Goal: Task Accomplishment & Management: Manage account settings

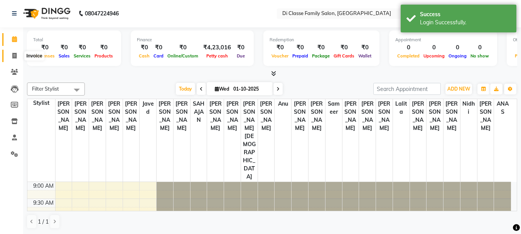
click at [12, 52] on span at bounding box center [14, 56] width 13 height 9
select select "4704"
select select "service"
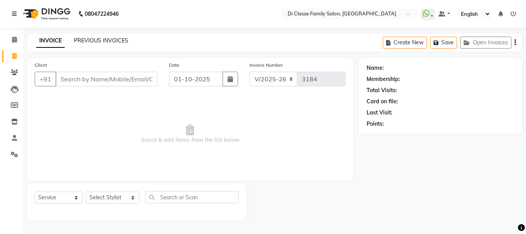
click at [108, 39] on link "PREVIOUS INVOICES" at bounding box center [101, 40] width 54 height 7
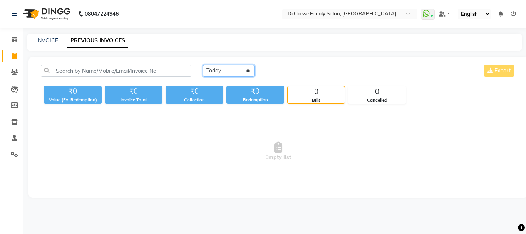
click at [247, 70] on select "[DATE] [DATE] Custom Range" at bounding box center [229, 71] width 52 height 12
select select "[DATE]"
click at [203, 65] on select "[DATE] [DATE] Custom Range" at bounding box center [229, 71] width 52 height 12
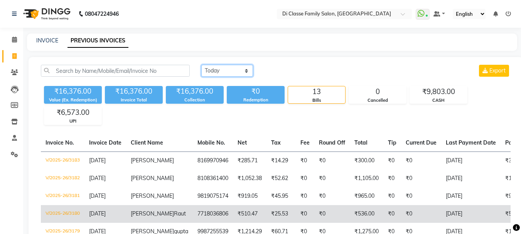
scroll to position [154, 0]
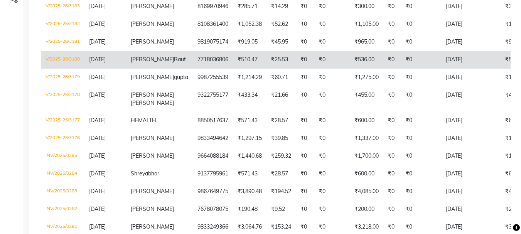
click at [193, 69] on td "7718036806" at bounding box center [213, 60] width 40 height 18
